Goal: Task Accomplishment & Management: Manage account settings

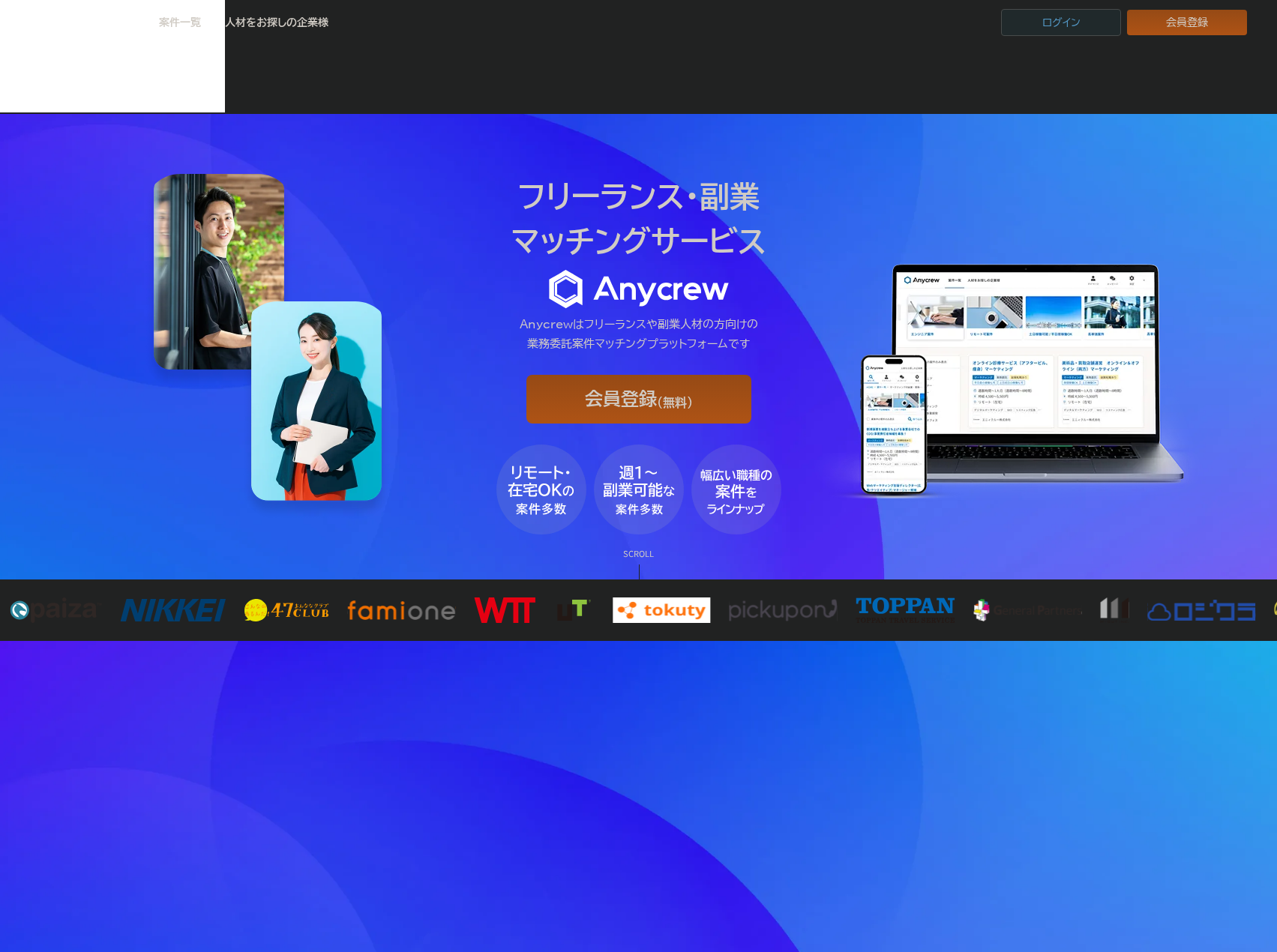
click at [1087, 23] on link "ログイン" at bounding box center [1060, 23] width 120 height 27
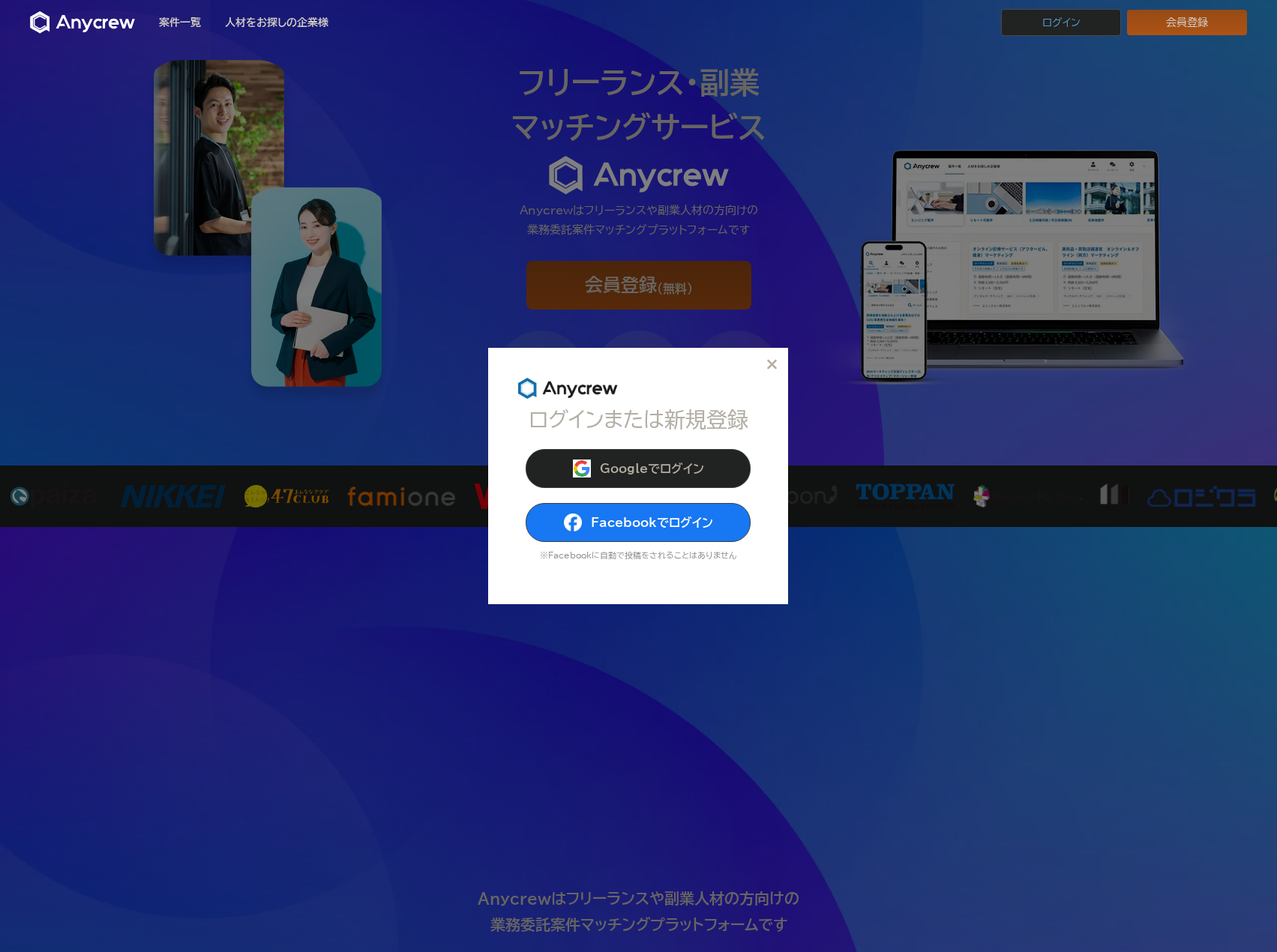
click at [638, 442] on div "ログインまたは新規登録 Googleでログイン Facebookでログイン ※Facebookに自動で投稿をされることはありません" at bounding box center [638, 491] width 240 height 167
click at [637, 460] on button "Googleでログイン" at bounding box center [638, 468] width 225 height 39
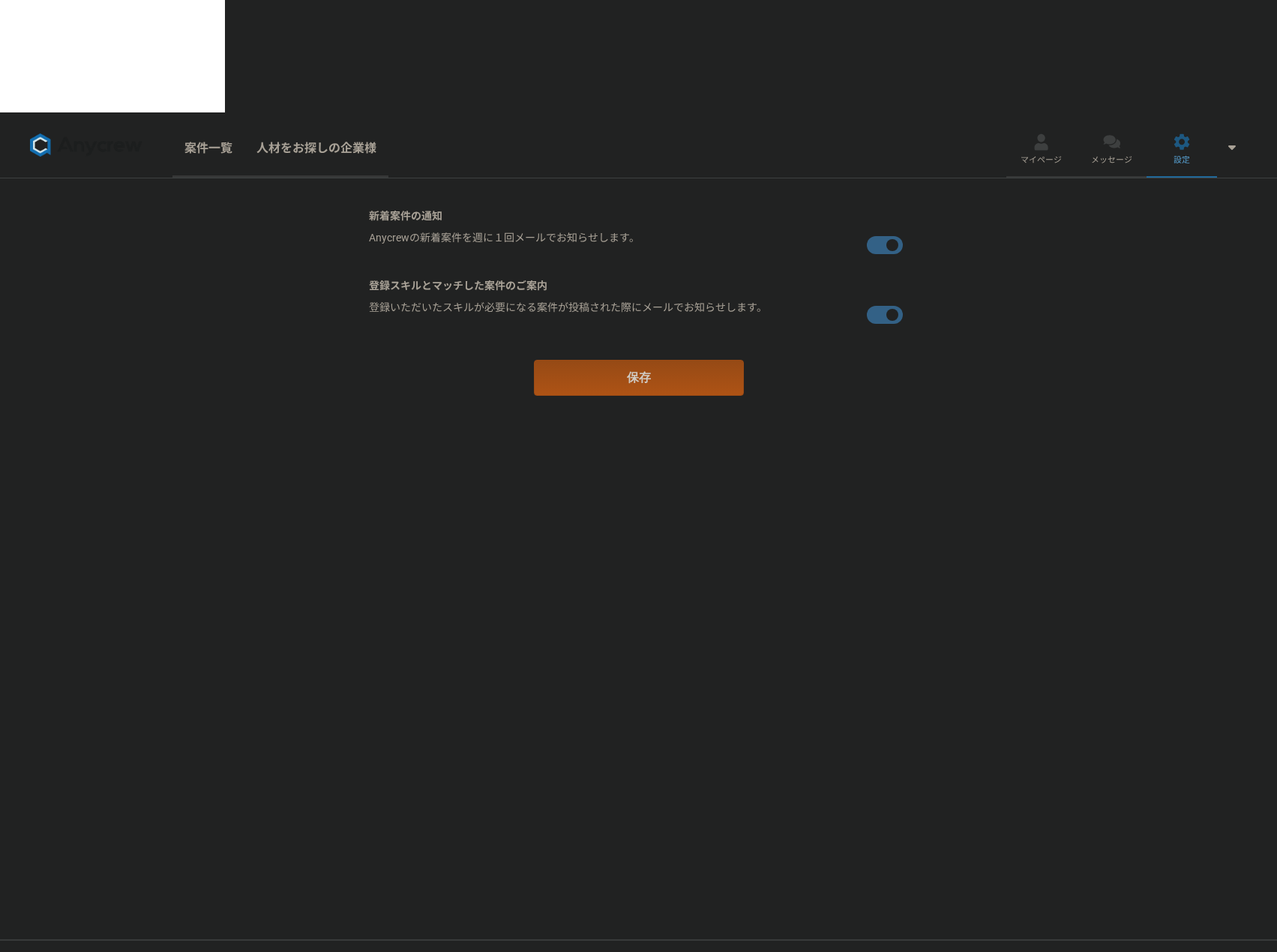
click at [883, 230] on label at bounding box center [887, 245] width 42 height 30
click at [379, 230] on input "checkbox" at bounding box center [374, 234] width 9 height 9
checkbox input "false"
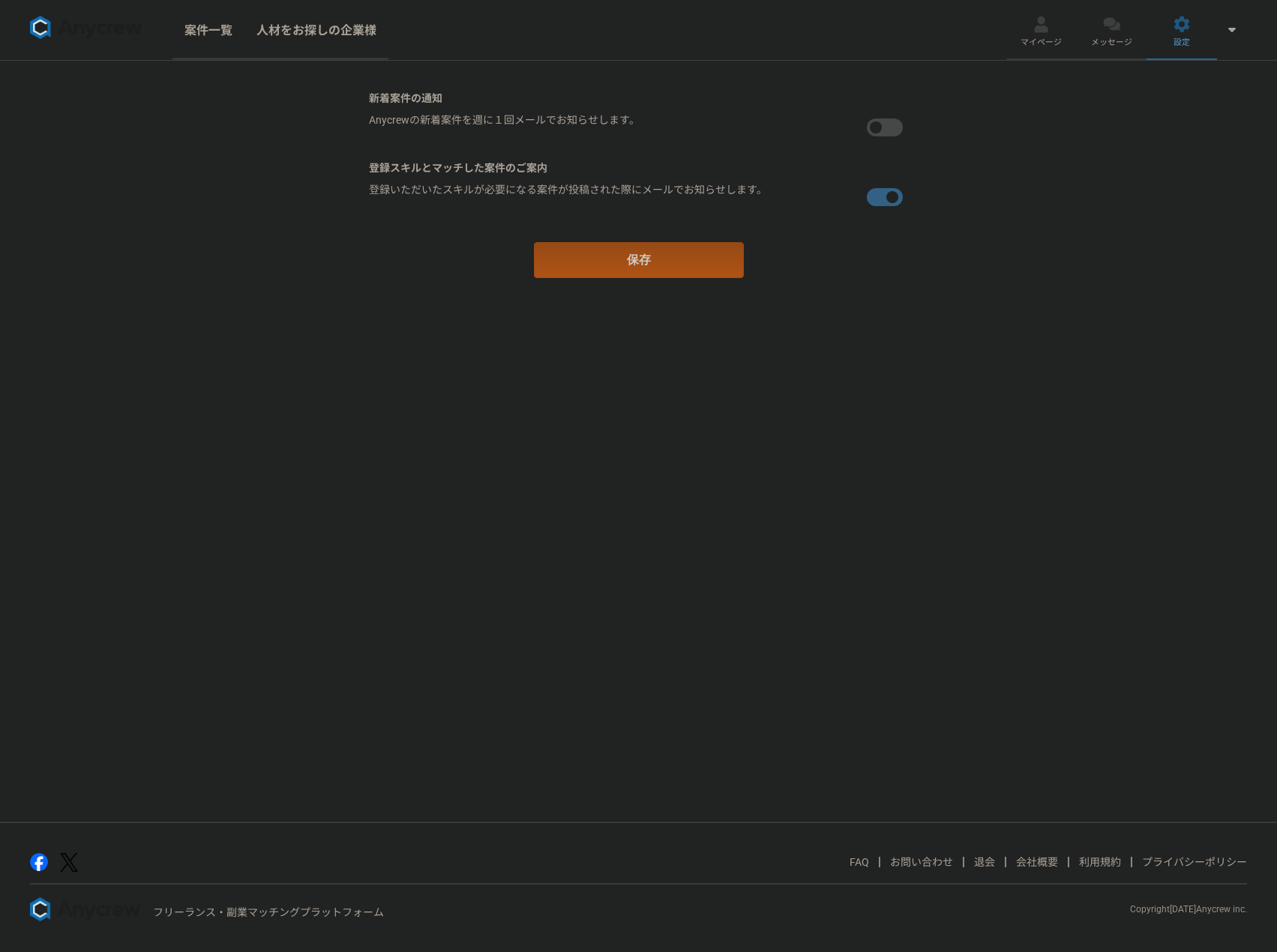
drag, startPoint x: 882, startPoint y: 186, endPoint x: 841, endPoint y: 266, distance: 89.9
click at [882, 193] on label at bounding box center [887, 197] width 42 height 30
click at [379, 192] on input "checkbox" at bounding box center [374, 186] width 9 height 9
checkbox input "false"
click at [738, 259] on button "保存" at bounding box center [638, 260] width 210 height 36
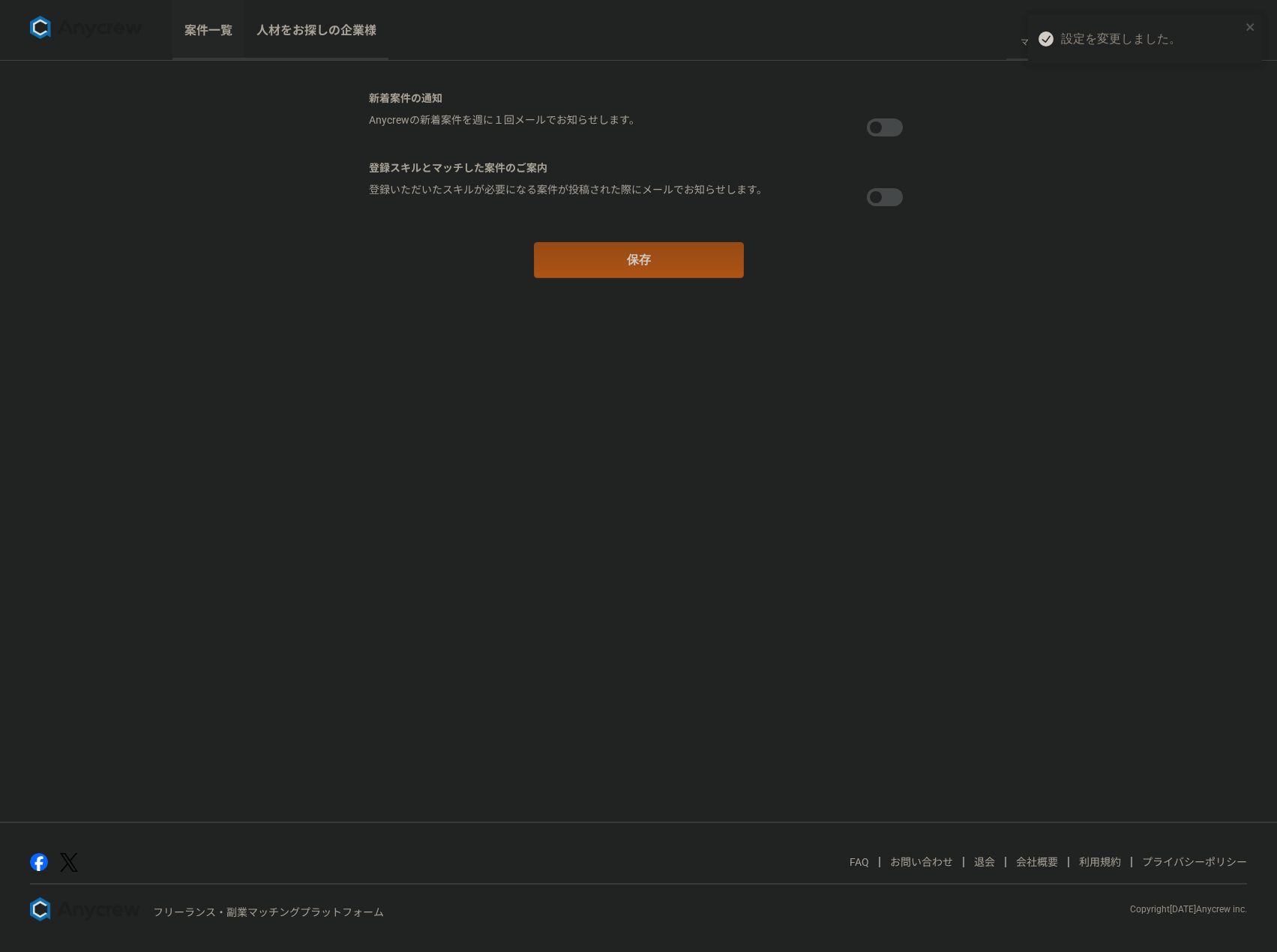
click at [198, 27] on link "案件一覧" at bounding box center [208, 30] width 72 height 60
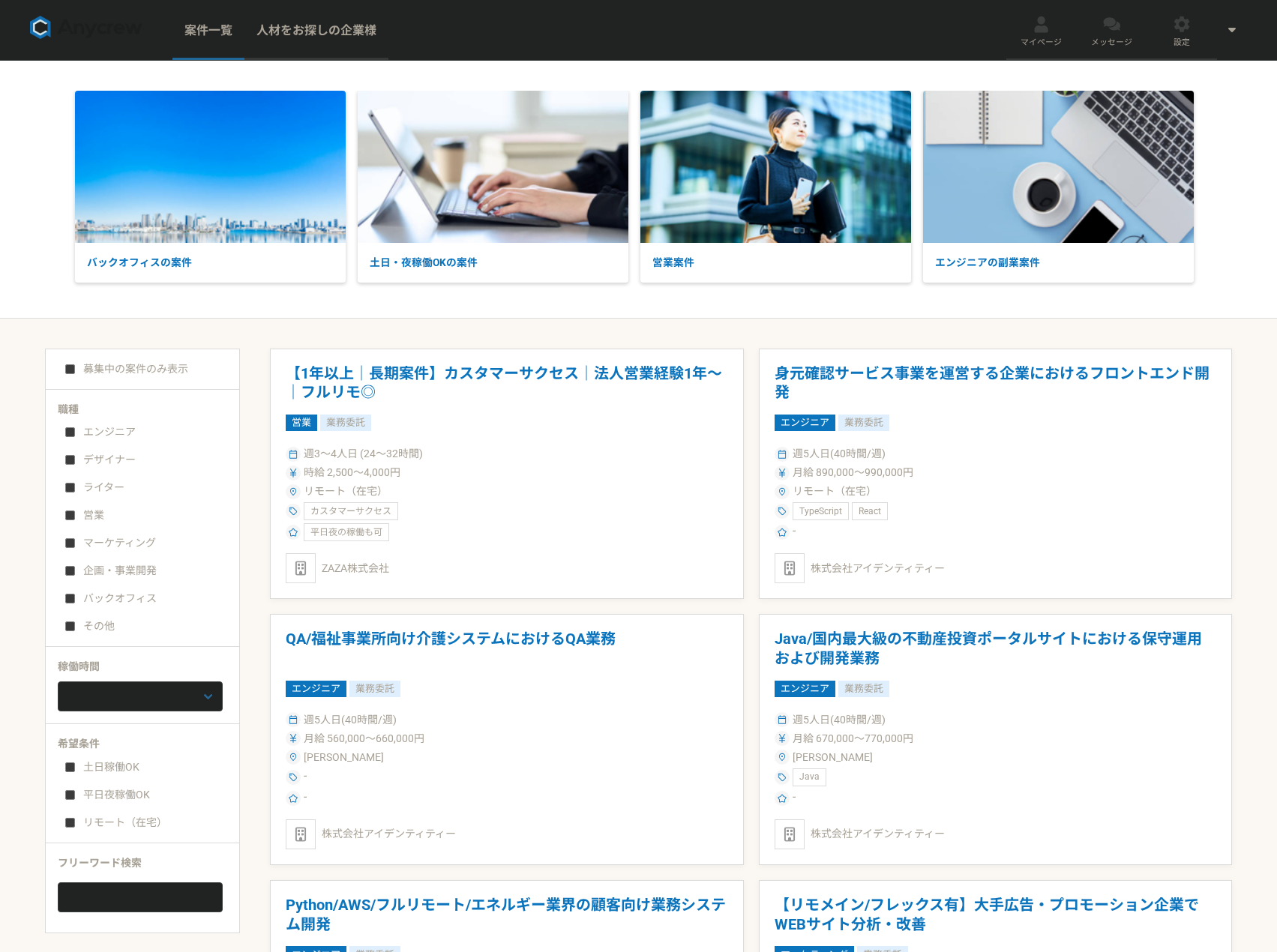
click at [154, 365] on label "募集中の案件のみ表示" at bounding box center [126, 369] width 123 height 16
click at [75, 365] on input "募集中の案件のみ表示" at bounding box center [70, 369] width 9 height 9
checkbox input "true"
click at [96, 434] on label "エンジニア" at bounding box center [151, 432] width 172 height 16
click at [75, 434] on input "エンジニア" at bounding box center [70, 432] width 9 height 9
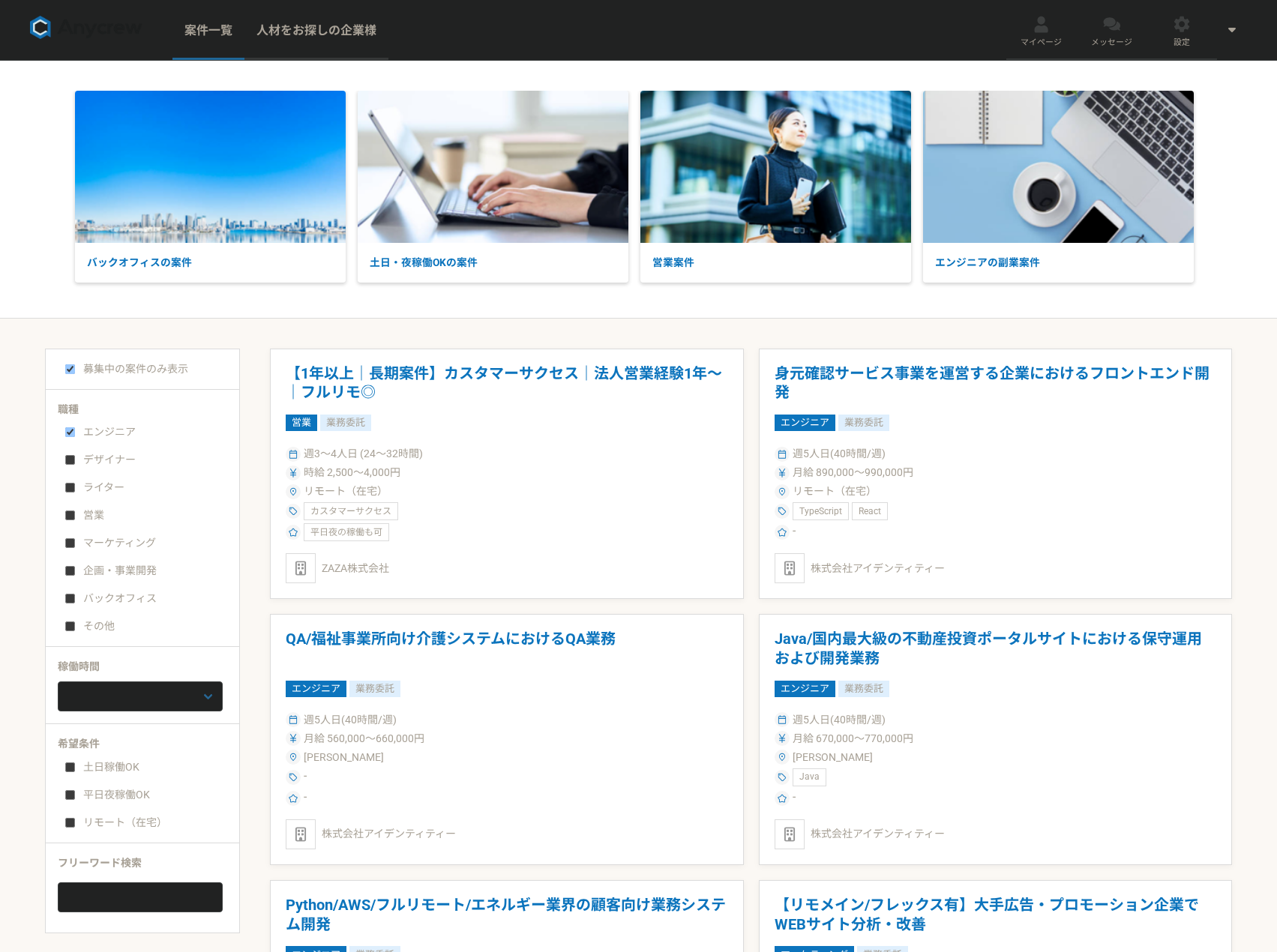
checkbox input "true"
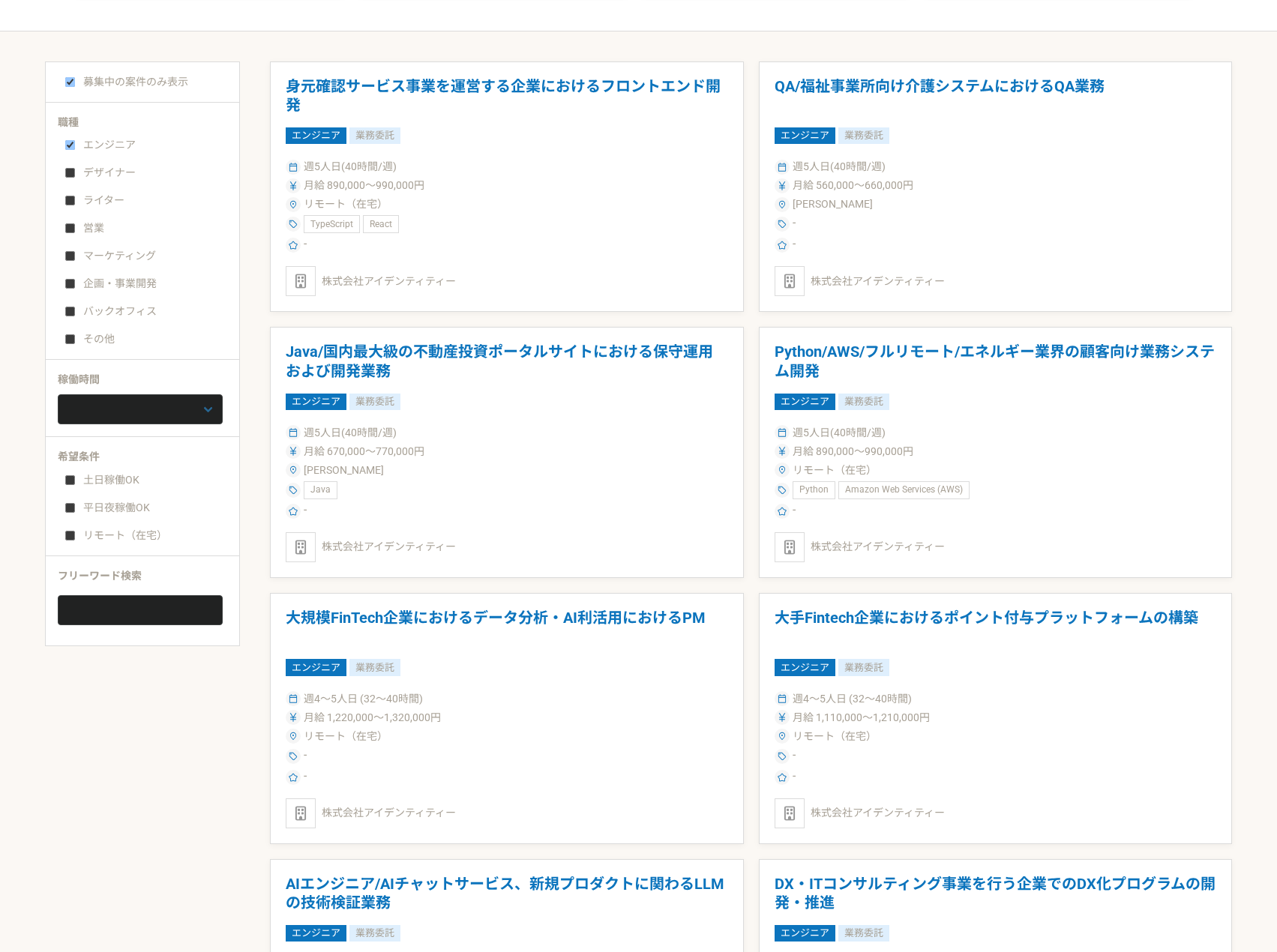
scroll to position [299, 0]
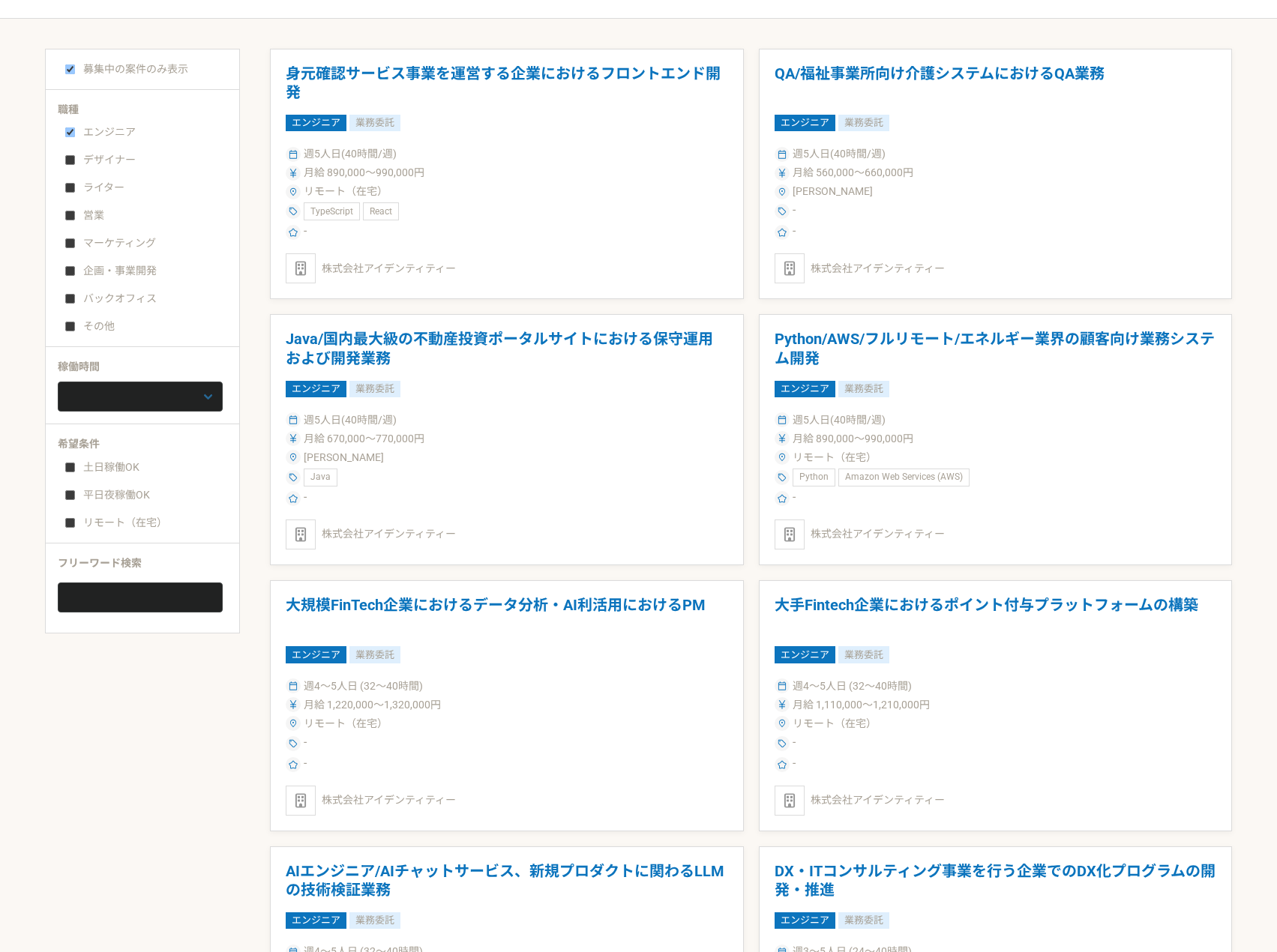
click at [96, 413] on div "職種 エンジニア デザイナー ライター 営業 マーケティング 企画・事業開発 バックオフィス その他 稼働時間 週1人日（8時間）以下 週2人日（16時間）以…" at bounding box center [142, 357] width 193 height 510
click at [93, 468] on label "土日稼働OK" at bounding box center [151, 467] width 172 height 16
click at [75, 468] on input "土日稼働OK" at bounding box center [70, 467] width 9 height 9
checkbox input "true"
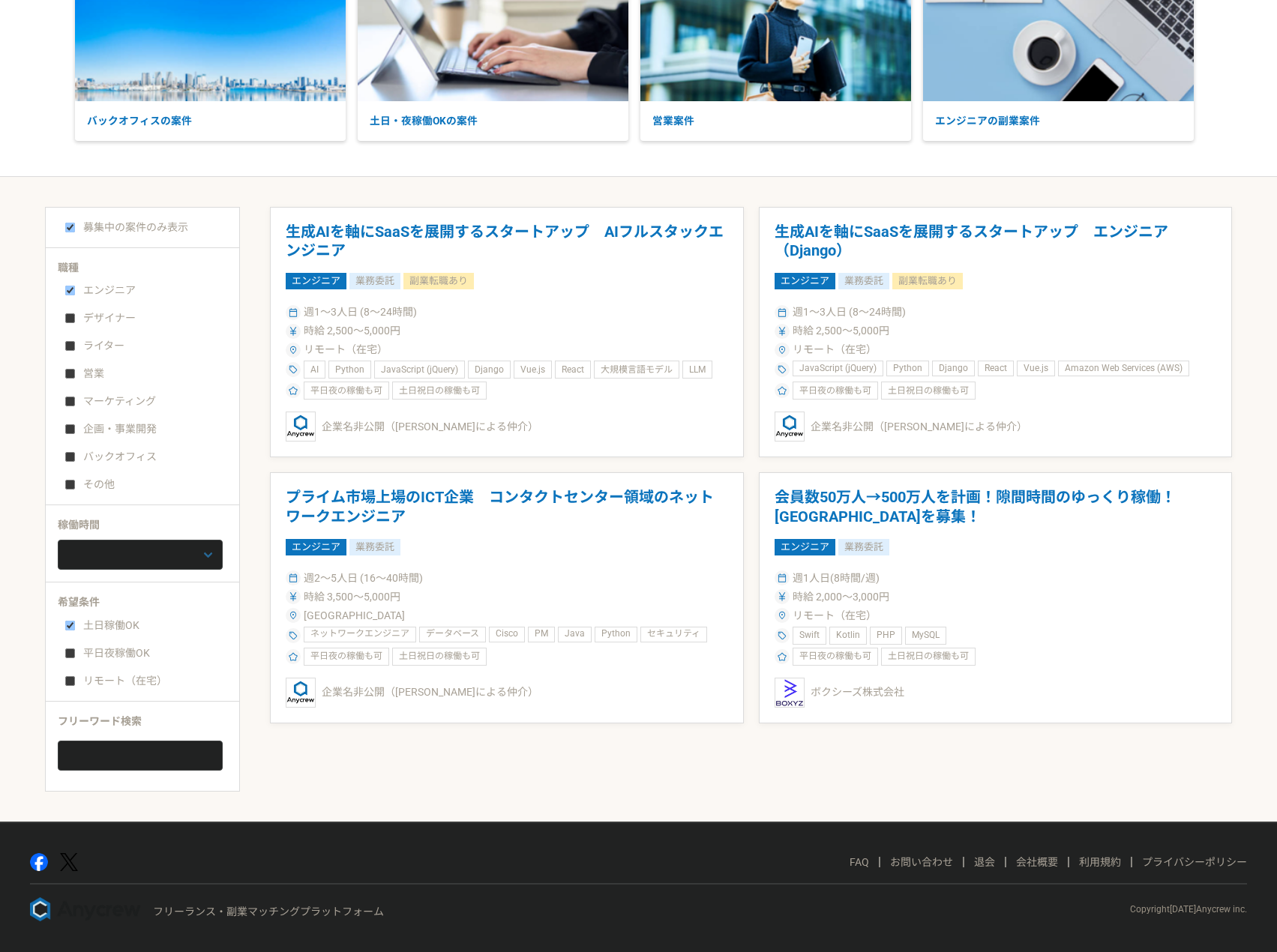
scroll to position [141, 0]
click at [98, 644] on div "土日稼働OK 平日夜稼働OK リモート（在宅）" at bounding box center [147, 650] width 180 height 75
click at [98, 662] on div "土日稼働OK 平日夜稼働OK リモート（在宅）" at bounding box center [147, 650] width 180 height 75
click at [98, 653] on label "平日夜稼働OK" at bounding box center [151, 653] width 172 height 16
click at [75, 653] on input "平日夜稼働OK" at bounding box center [70, 653] width 9 height 9
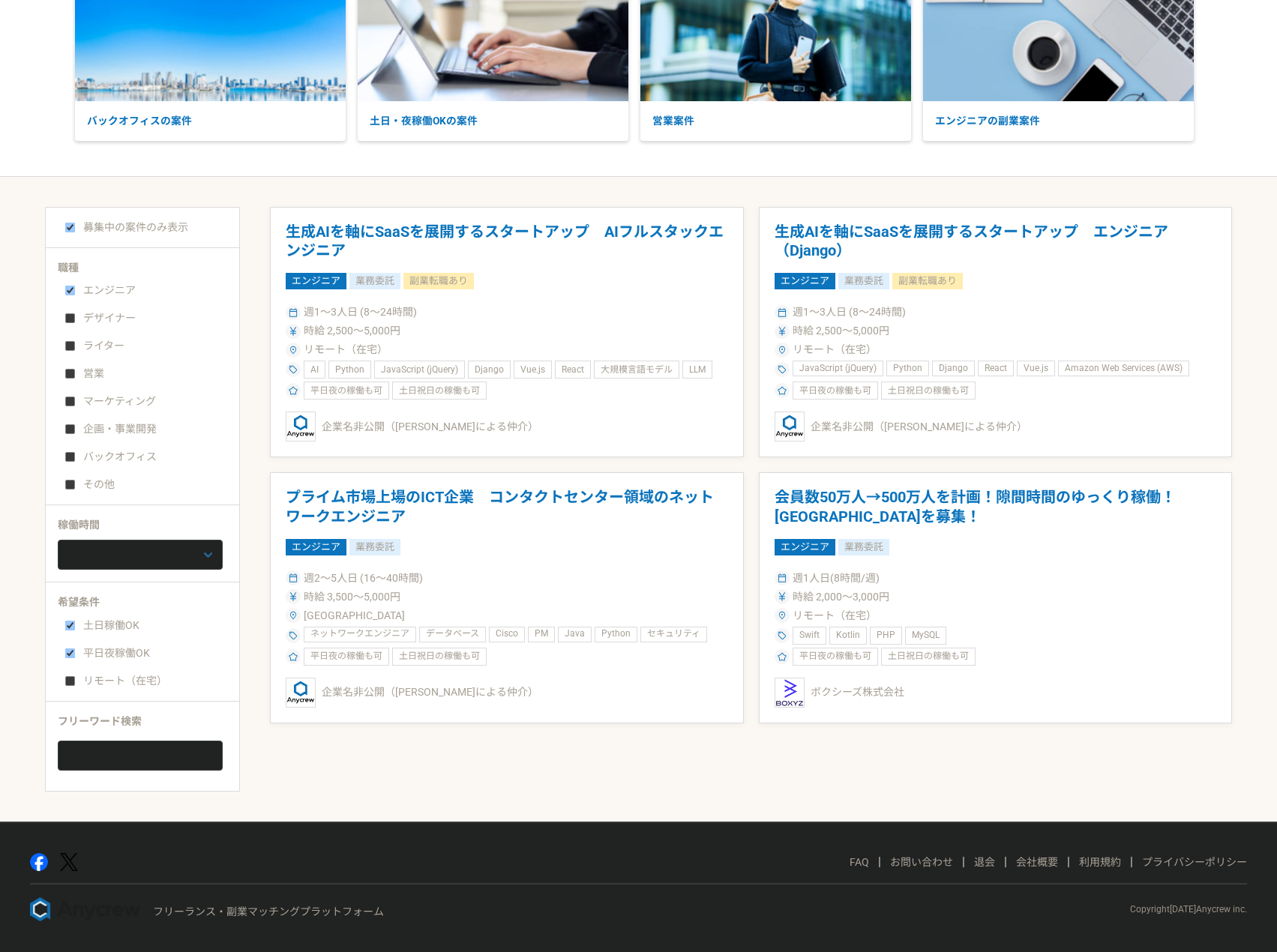
checkbox input "true"
click at [98, 675] on label "リモート（在宅）" at bounding box center [151, 681] width 172 height 16
click at [75, 676] on input "リモート（在宅）" at bounding box center [70, 681] width 9 height 9
checkbox input "true"
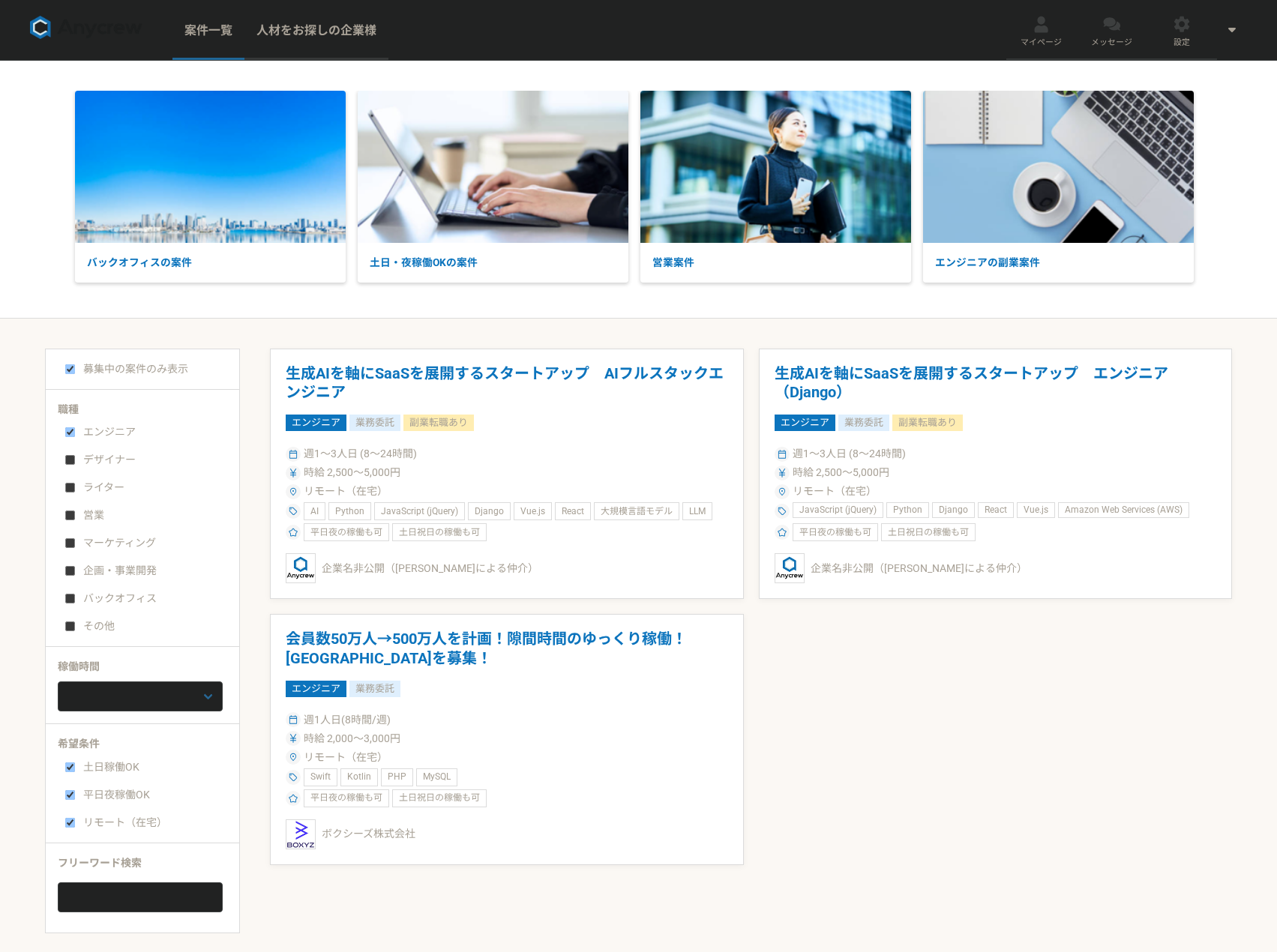
click at [754, 746] on div "生成AIを軸にSaaSを展開するスタートアップ　AIフルスタックエンジニア エンジニア 業務委託 副業転職あり 週1〜3人日 (8〜24時間) 時給 2,50…" at bounding box center [751, 606] width 962 height 516
